Goal: Task Accomplishment & Management: Use online tool/utility

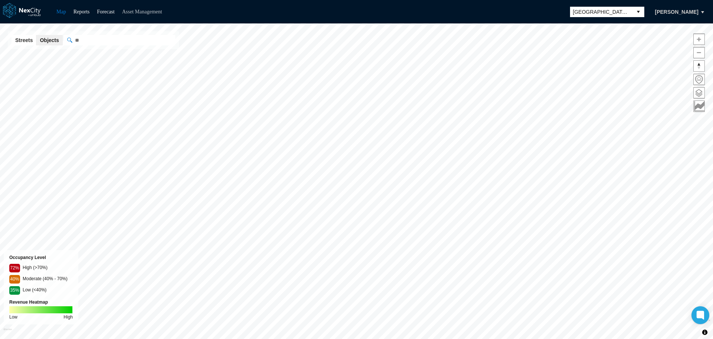
click at [141, 10] on link "Asset Management" at bounding box center [142, 12] width 40 height 6
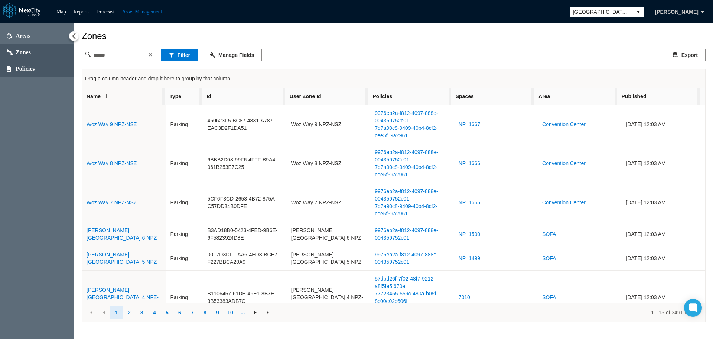
click at [24, 69] on span "Policies" at bounding box center [25, 68] width 19 height 7
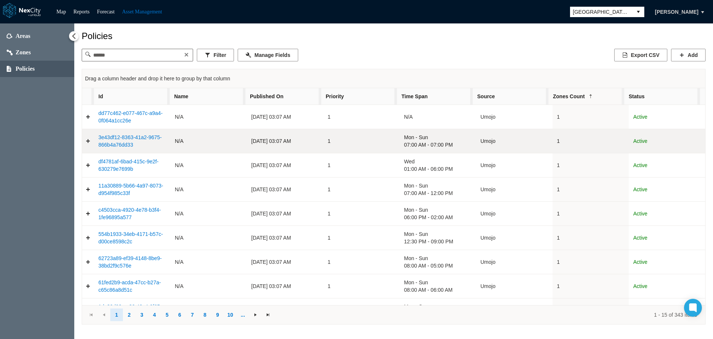
click at [110, 141] on link "3e43df12-8363-41a2-9675-866b4a76dd33" at bounding box center [129, 140] width 63 height 13
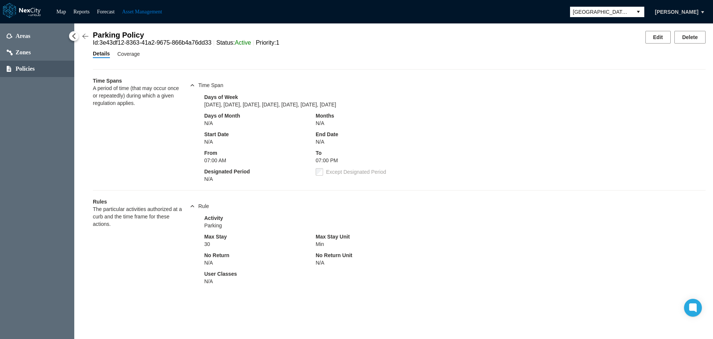
drag, startPoint x: 130, startPoint y: 57, endPoint x: 404, endPoint y: 52, distance: 273.5
click at [132, 57] on span "Coverage" at bounding box center [128, 54] width 23 height 8
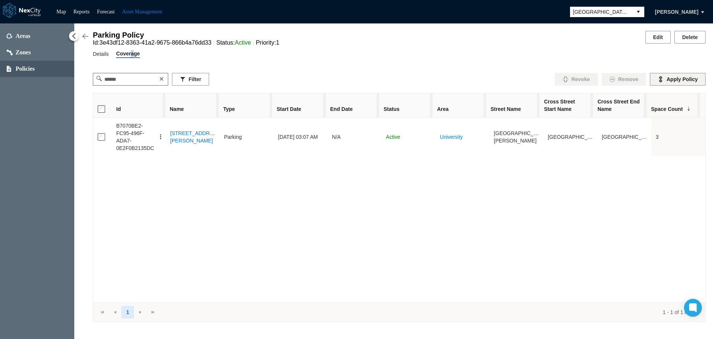
click at [684, 80] on button "Apply Policy" at bounding box center [678, 79] width 56 height 13
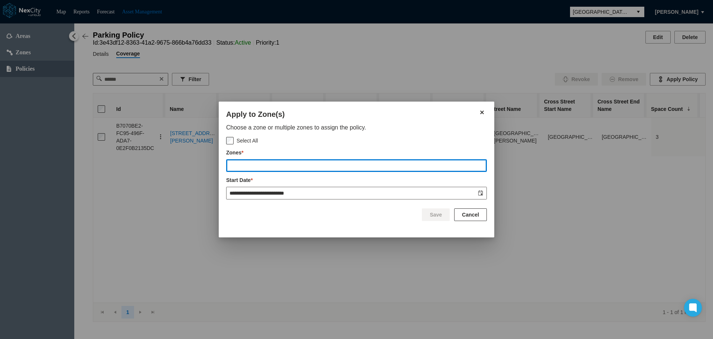
click at [292, 170] on input "text" at bounding box center [357, 165] width 260 height 12
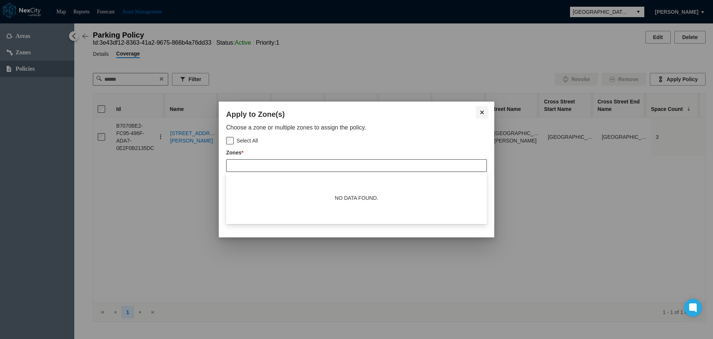
click at [484, 115] on div "**********" at bounding box center [357, 169] width 276 height 136
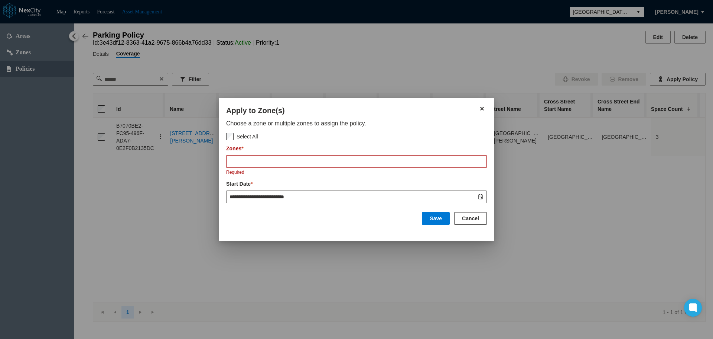
click at [475, 221] on button "Cancel" at bounding box center [470, 218] width 33 height 13
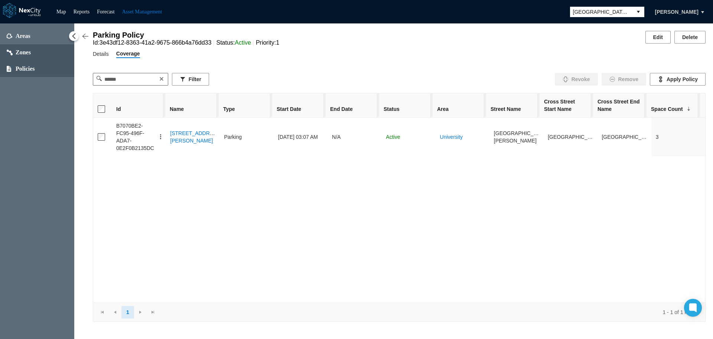
click at [17, 51] on span "Zones" at bounding box center [23, 52] width 15 height 7
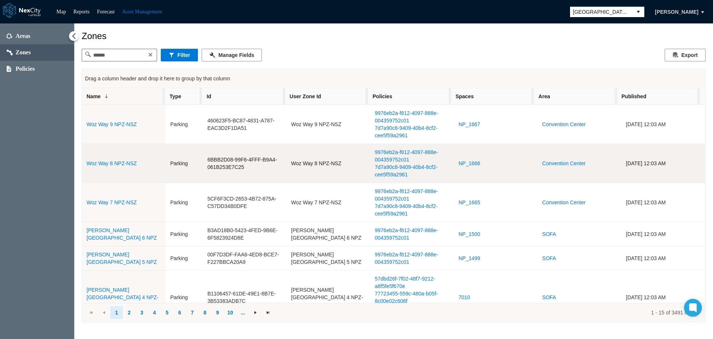
click at [107, 166] on link "Woz Way 8 NPZ-NSZ" at bounding box center [112, 163] width 50 height 6
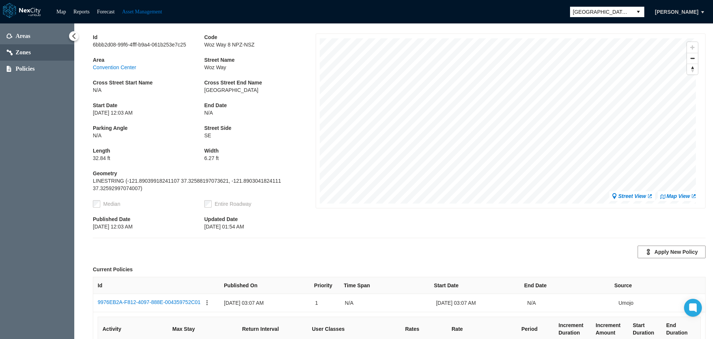
scroll to position [111, 0]
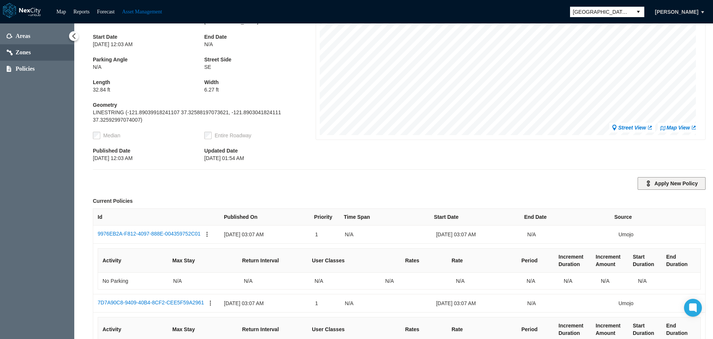
click at [663, 186] on button "Apply New Policy" at bounding box center [672, 183] width 68 height 13
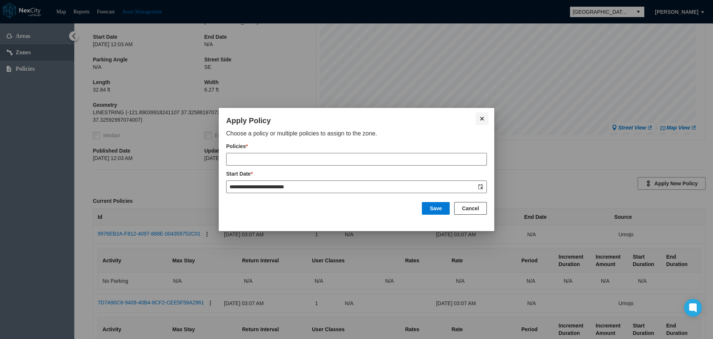
click at [482, 119] on button "Close" at bounding box center [482, 118] width 13 height 13
